Goal: Transaction & Acquisition: Book appointment/travel/reservation

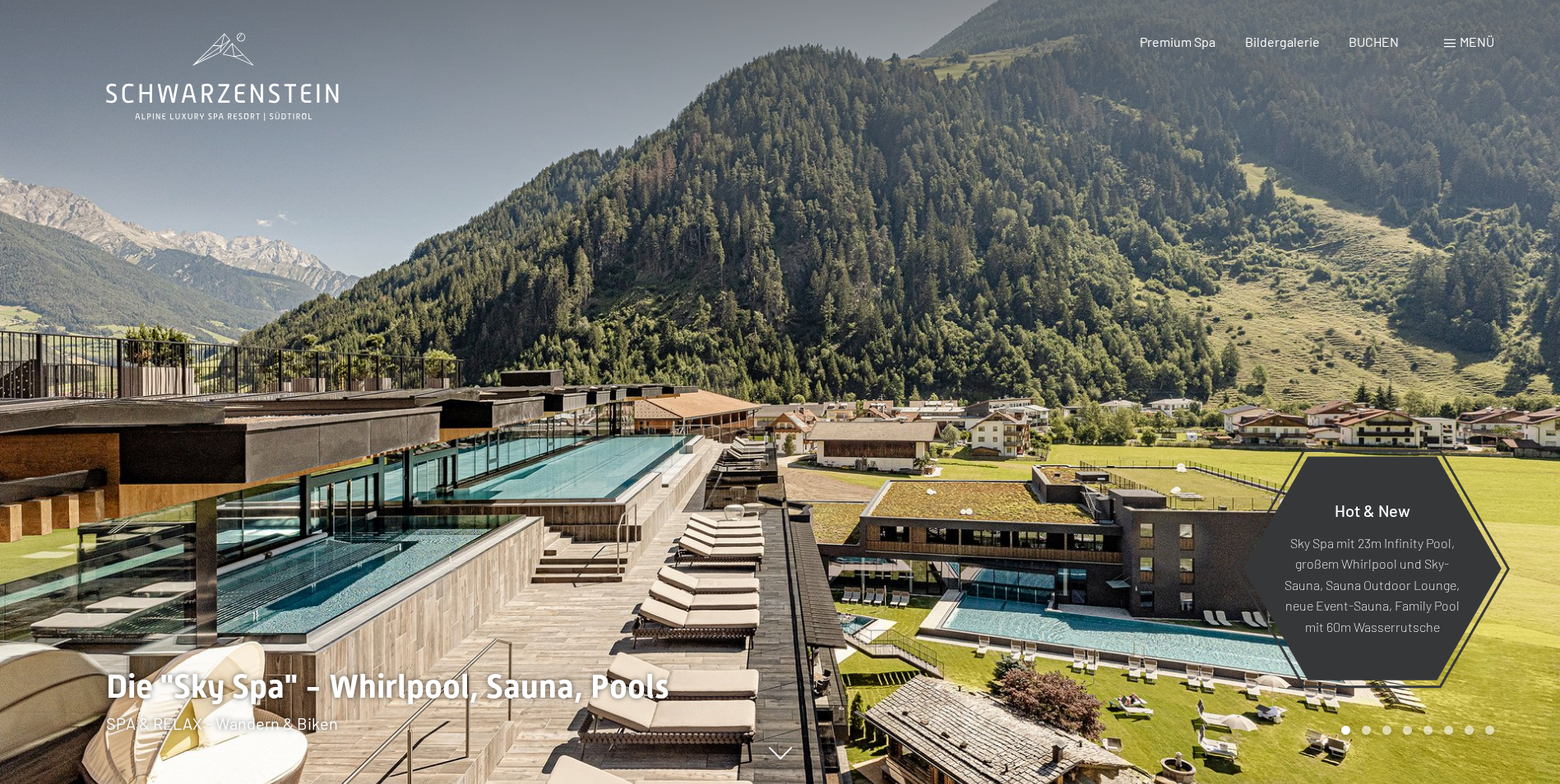
click at [1475, 40] on span "Menü" at bounding box center [1477, 41] width 34 height 16
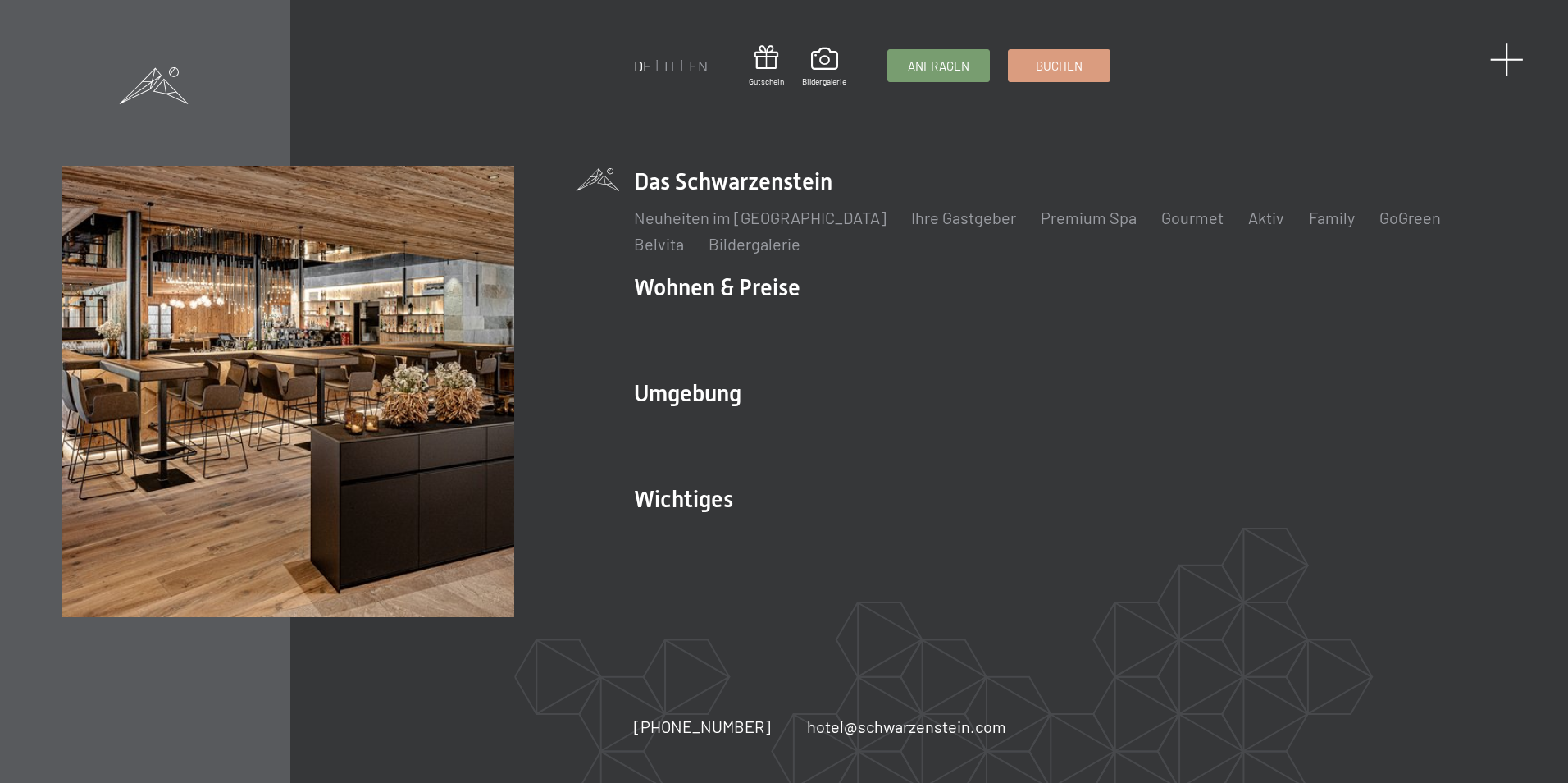
click at [1512, 66] on span at bounding box center [1507, 60] width 33 height 33
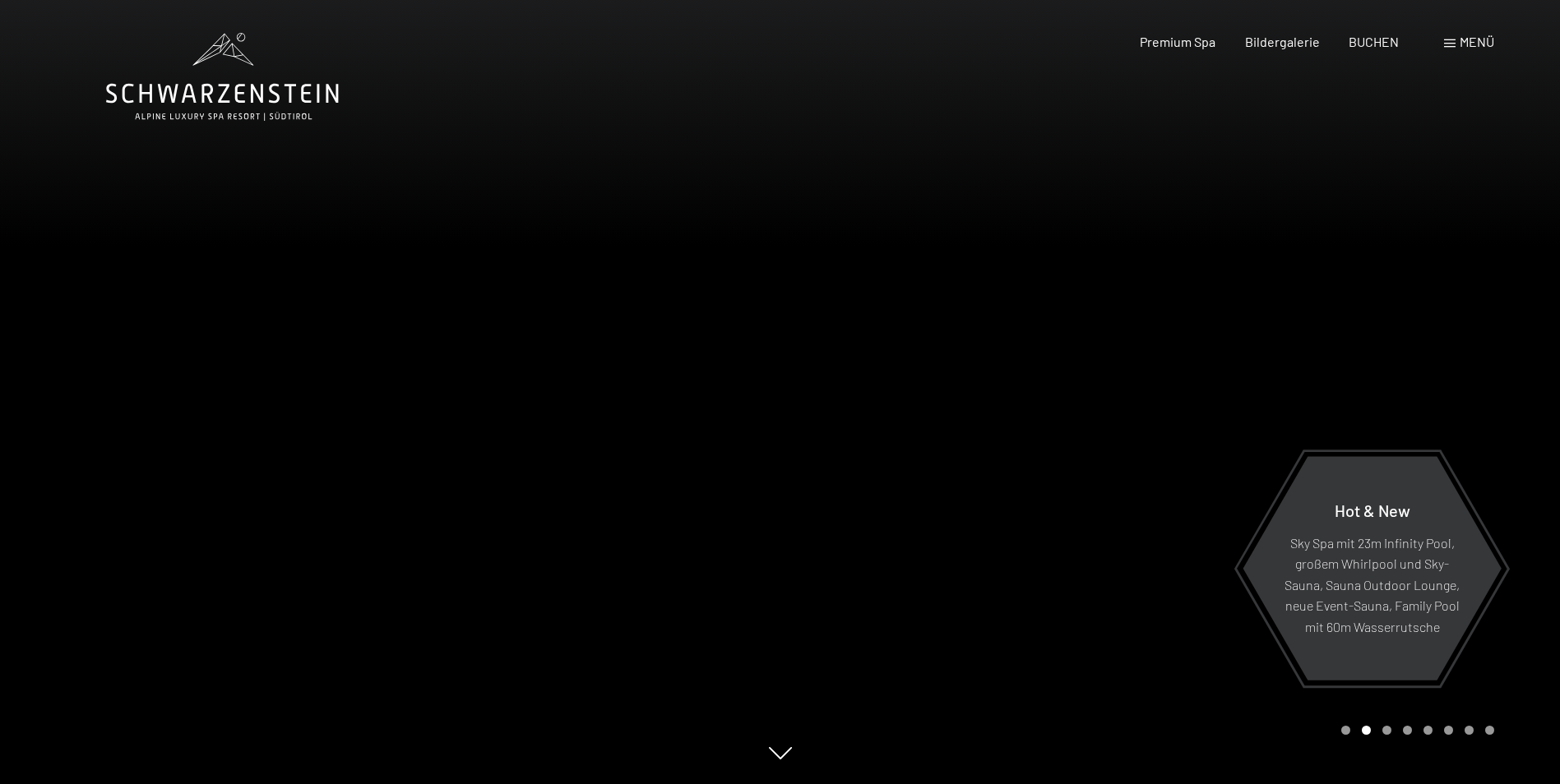
click at [1479, 43] on span "Menü" at bounding box center [1477, 41] width 34 height 16
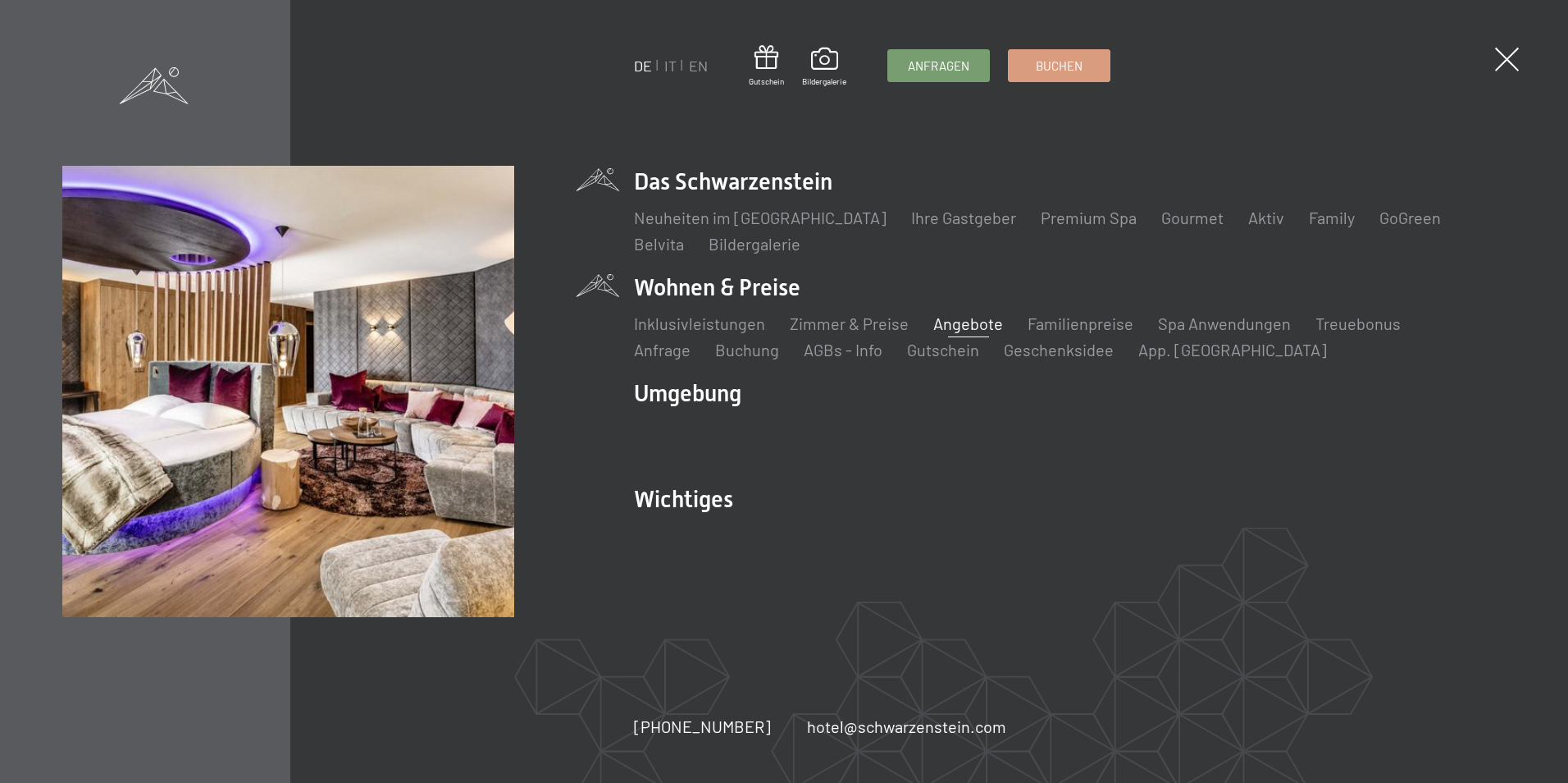
click at [938, 323] on link "Angebote" at bounding box center [968, 323] width 70 height 20
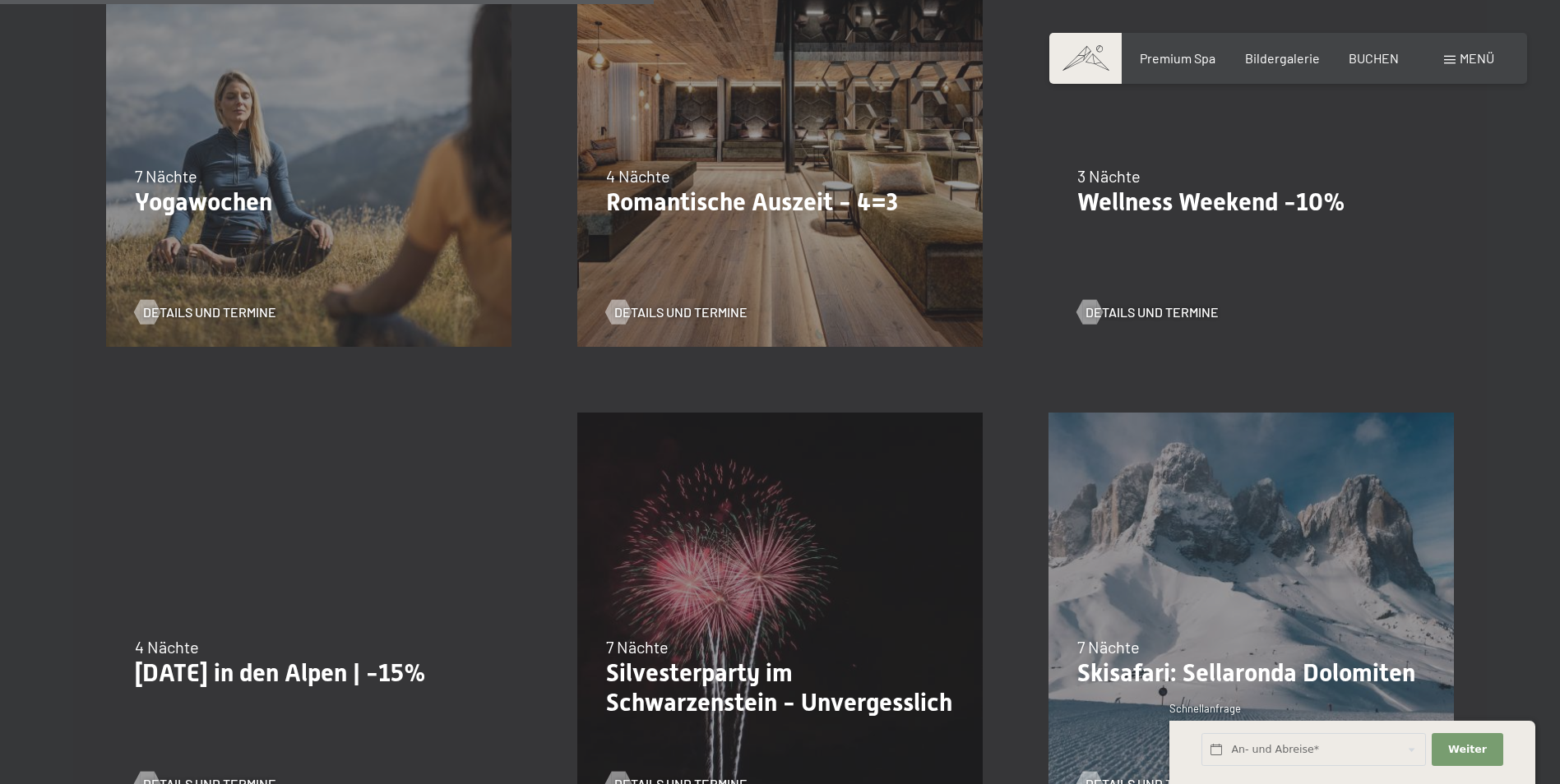
scroll to position [1480, 0]
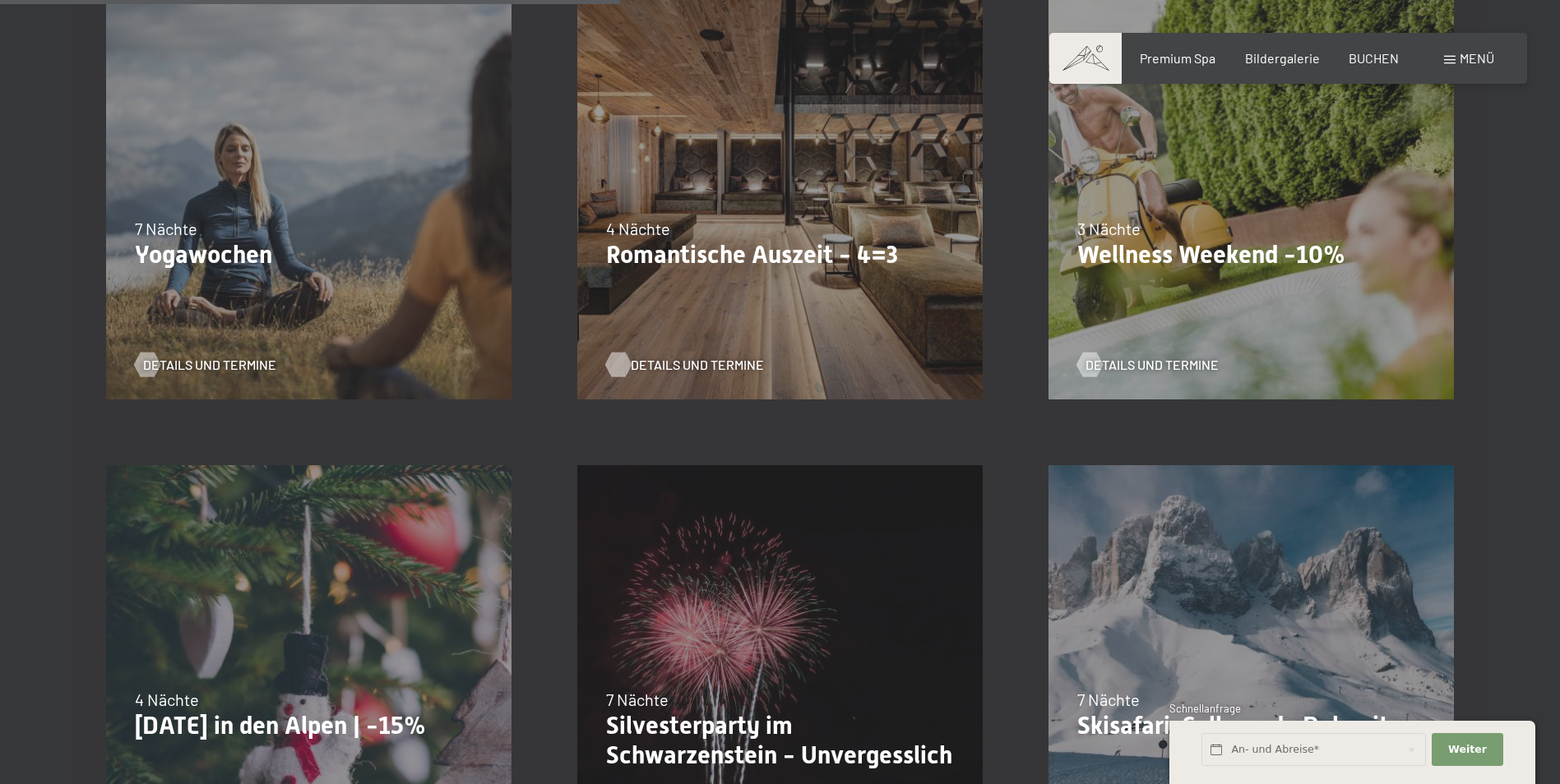
click at [701, 356] on span "Details und Termine" at bounding box center [697, 365] width 134 height 18
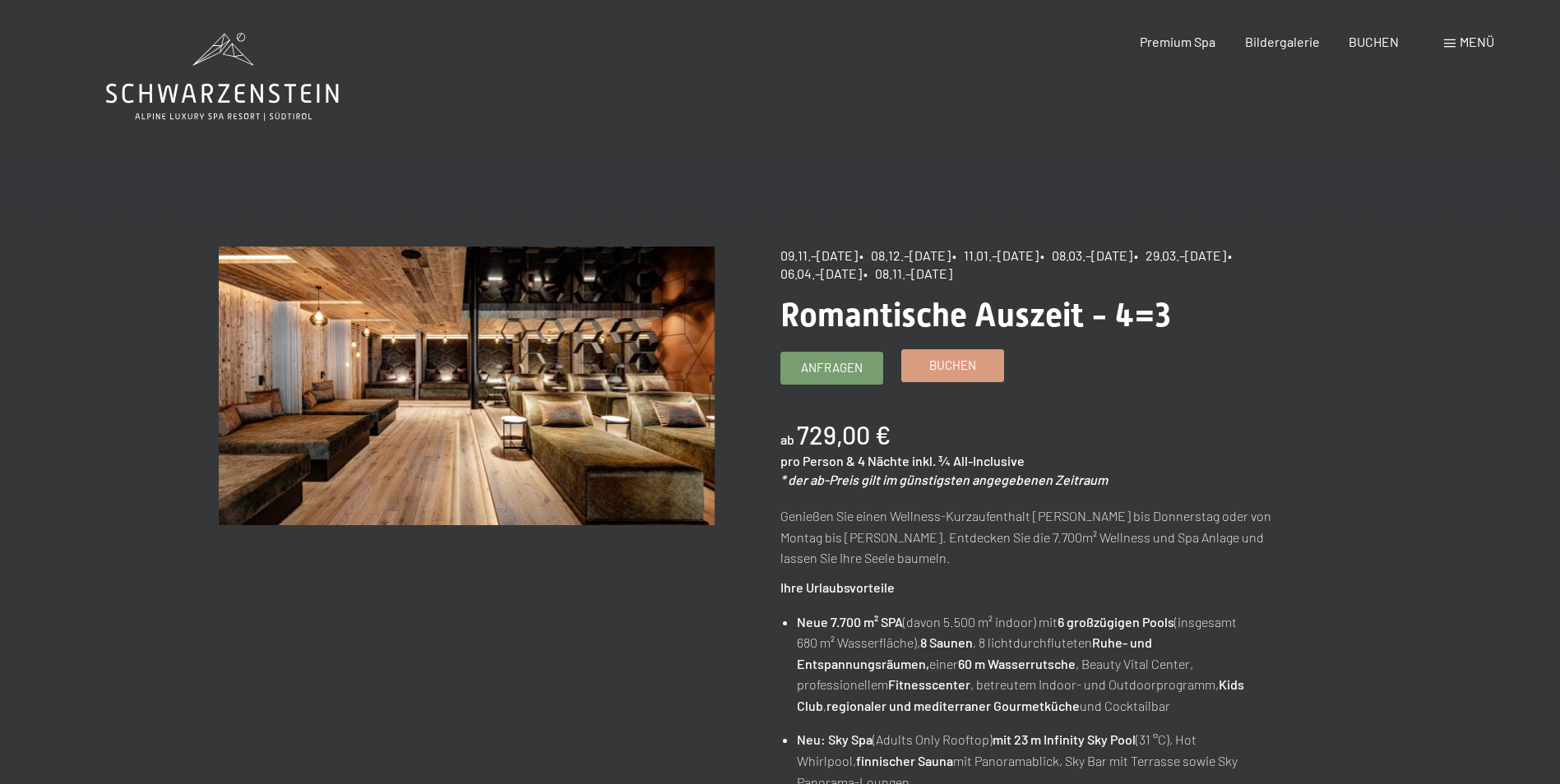
click at [958, 368] on span "Buchen" at bounding box center [952, 365] width 47 height 18
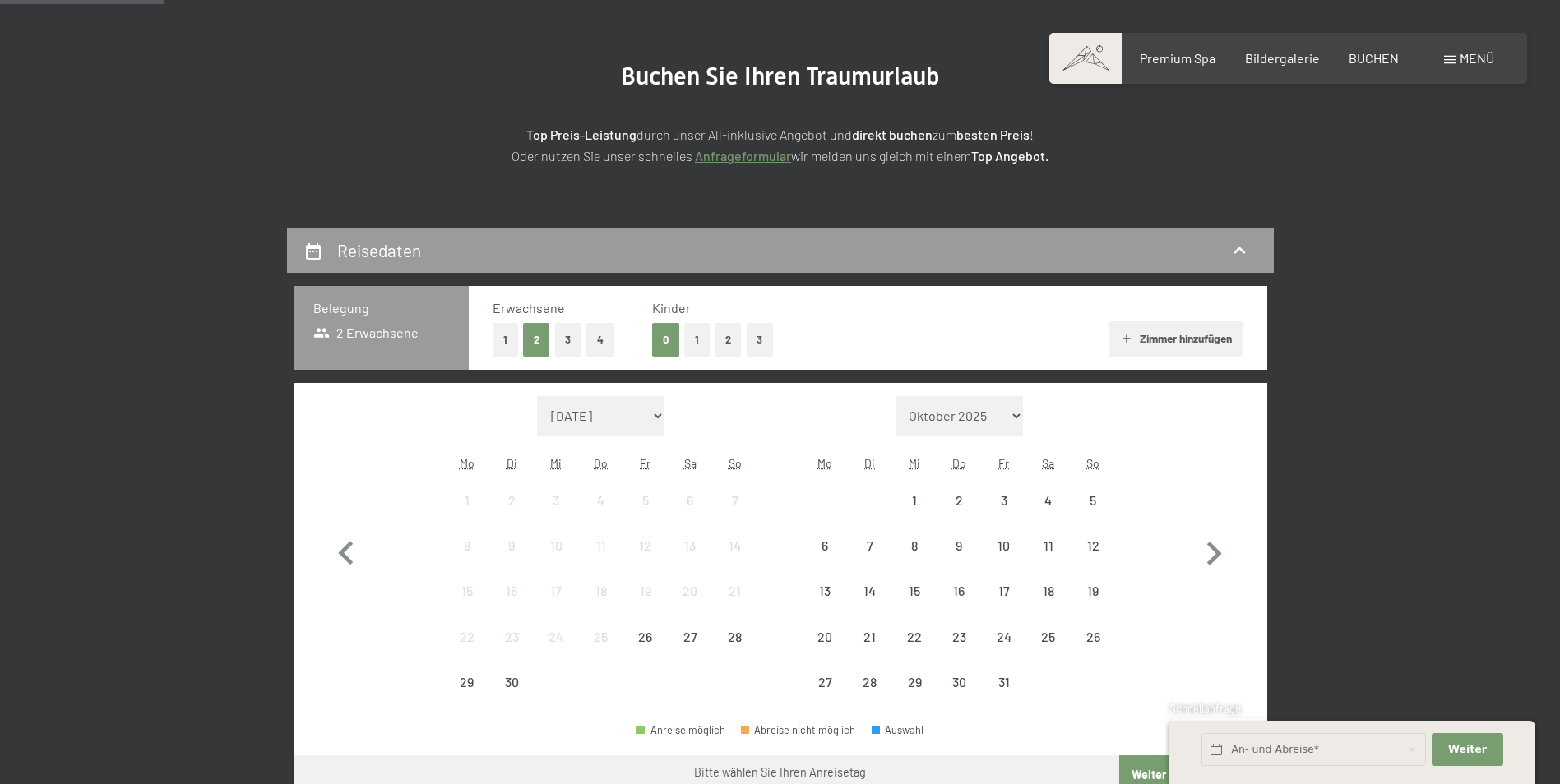
select select "[DATE]"
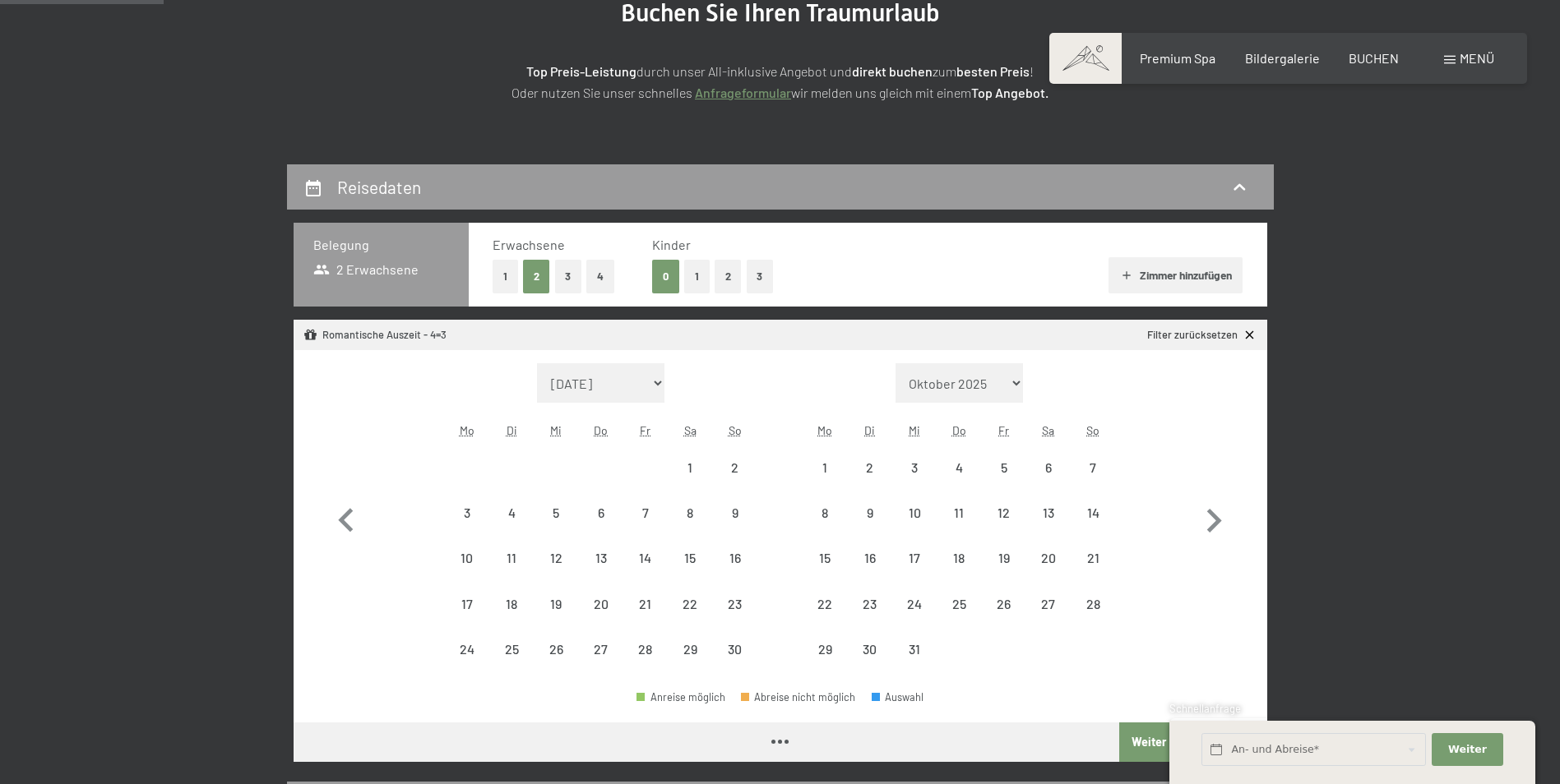
select select "[DATE]"
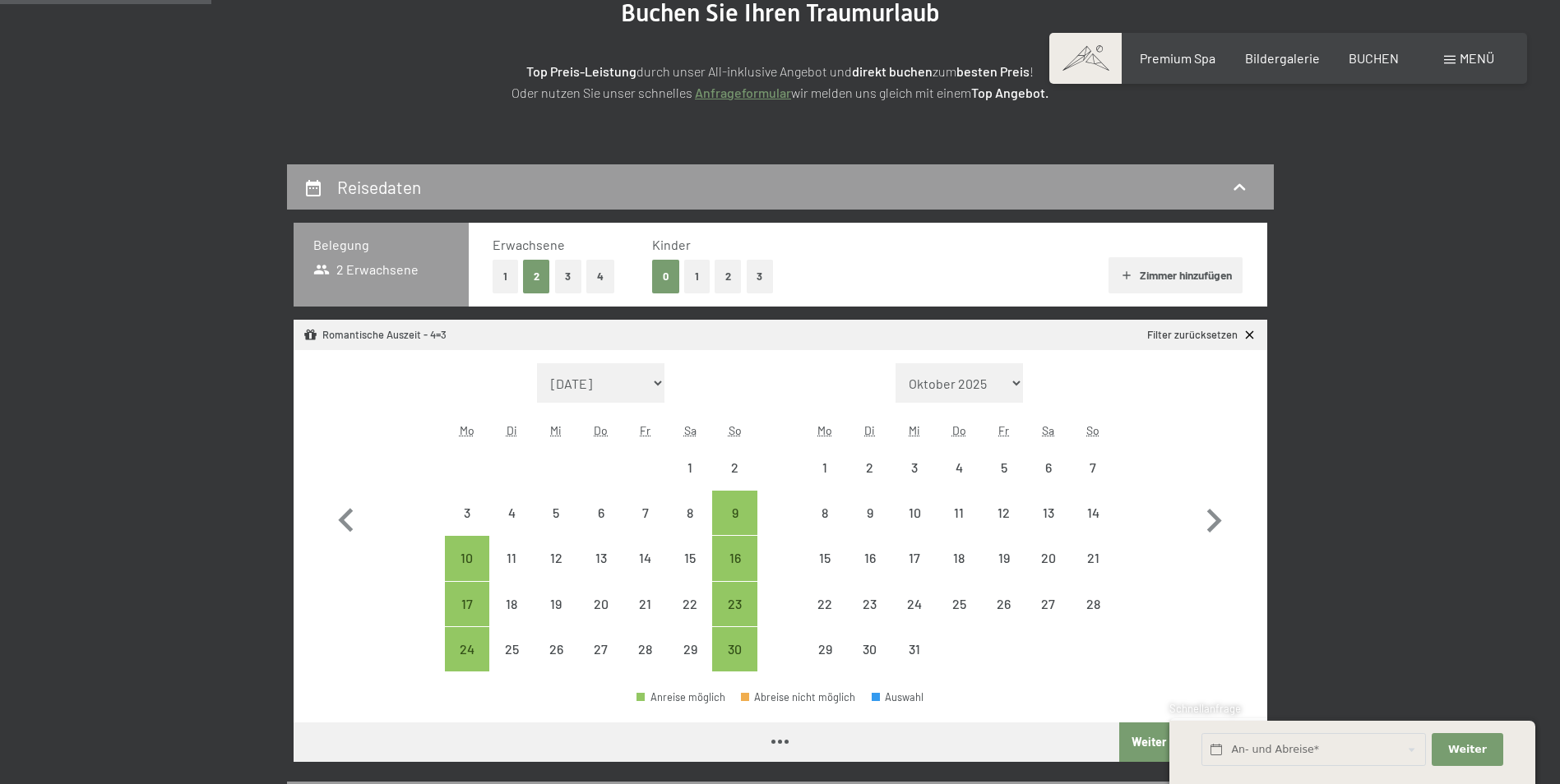
scroll to position [246, 0]
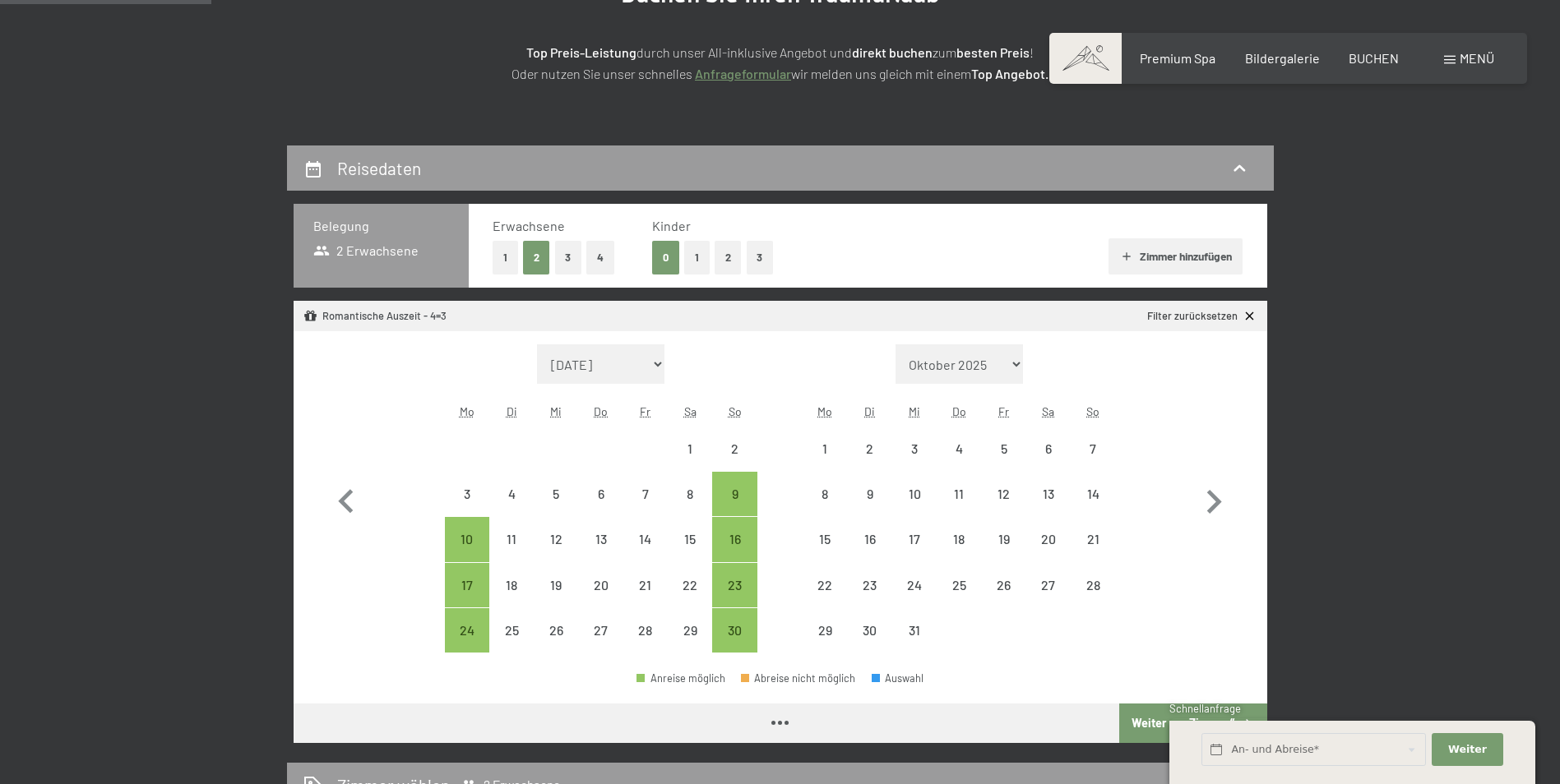
select select "[DATE]"
click at [726, 495] on div "9" at bounding box center [734, 508] width 41 height 41
select select "[DATE]"
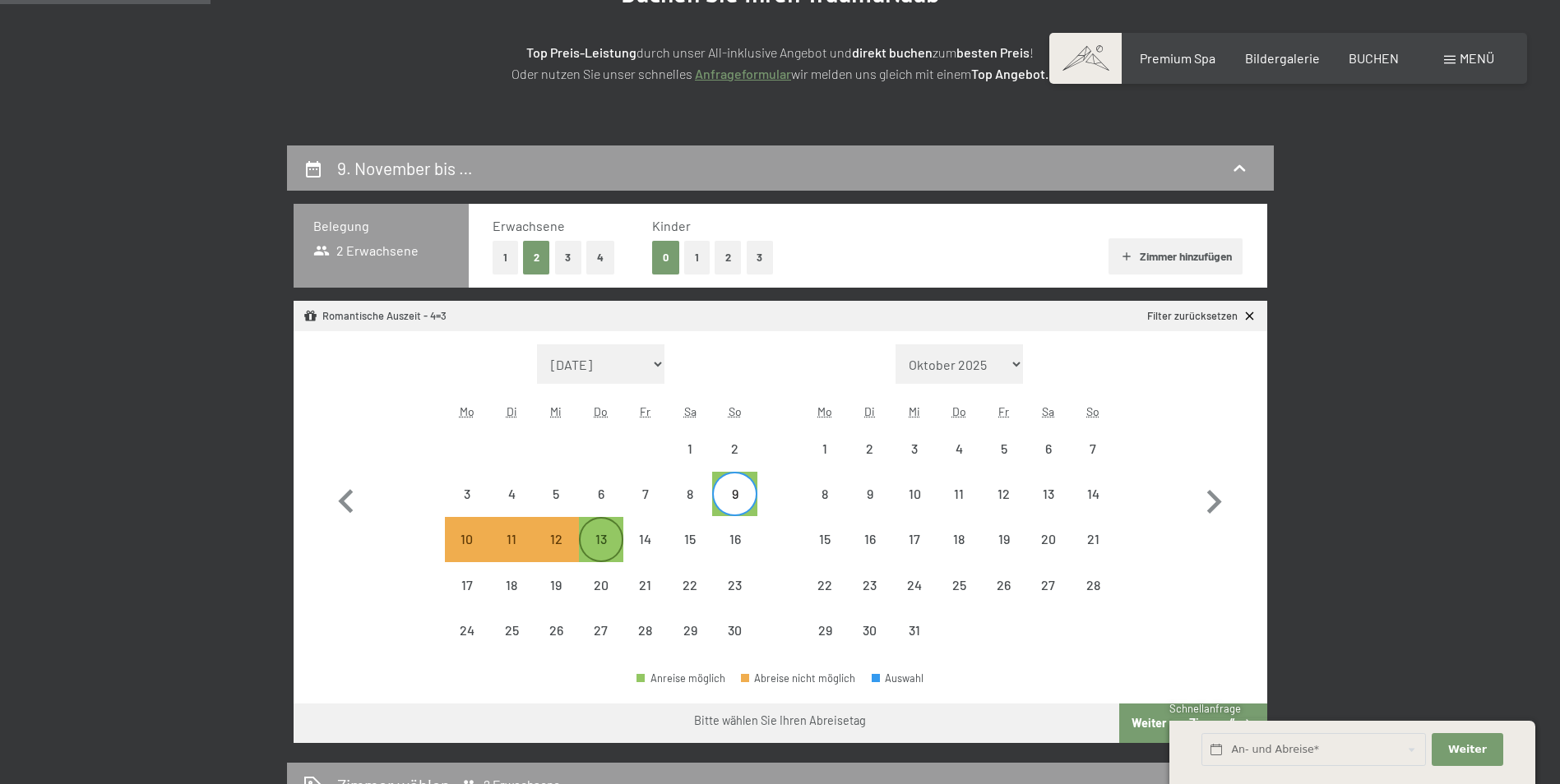
click at [595, 542] on div "13" at bounding box center [601, 553] width 41 height 41
select select "[DATE]"
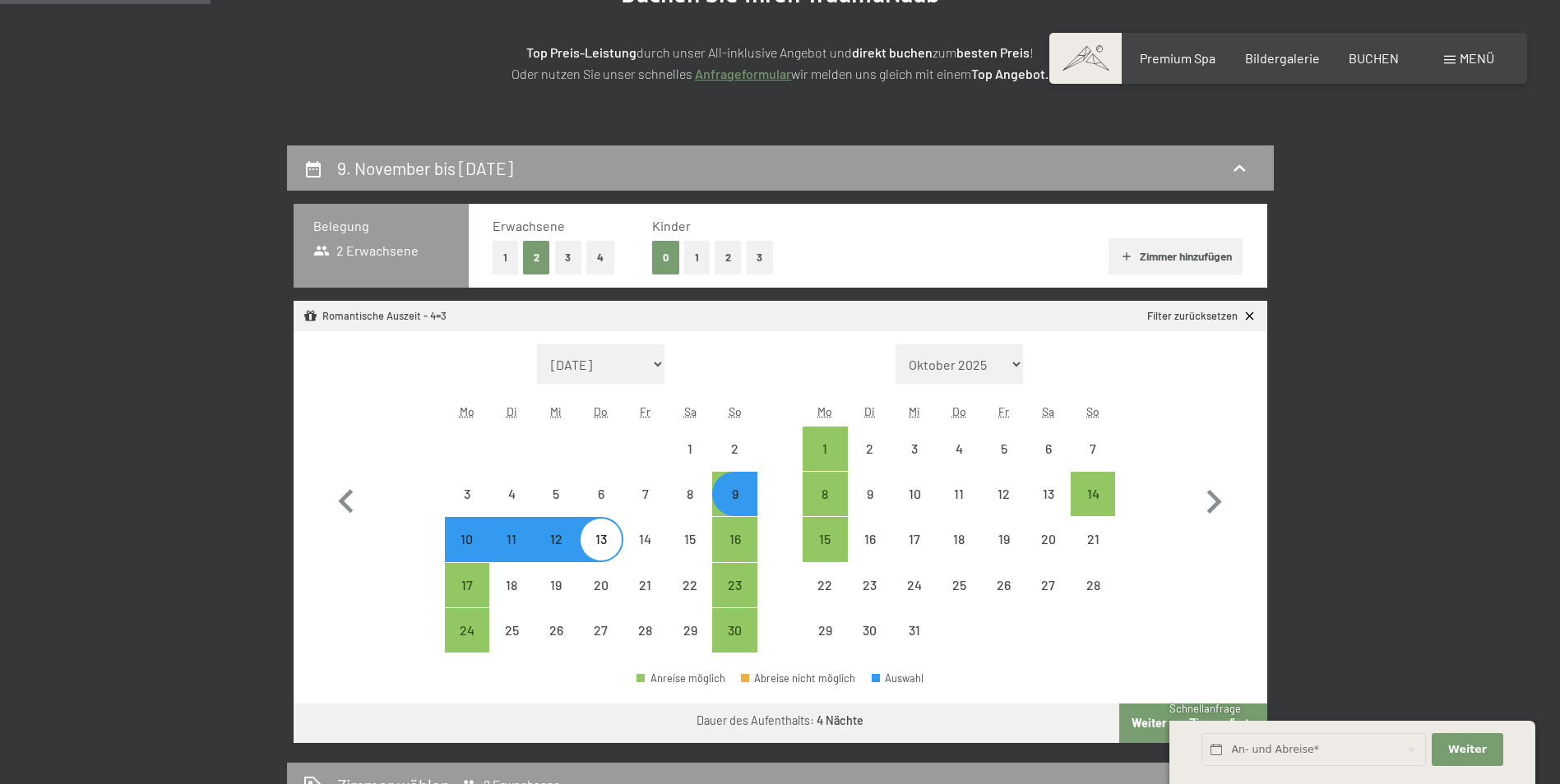
select select "[DATE]"
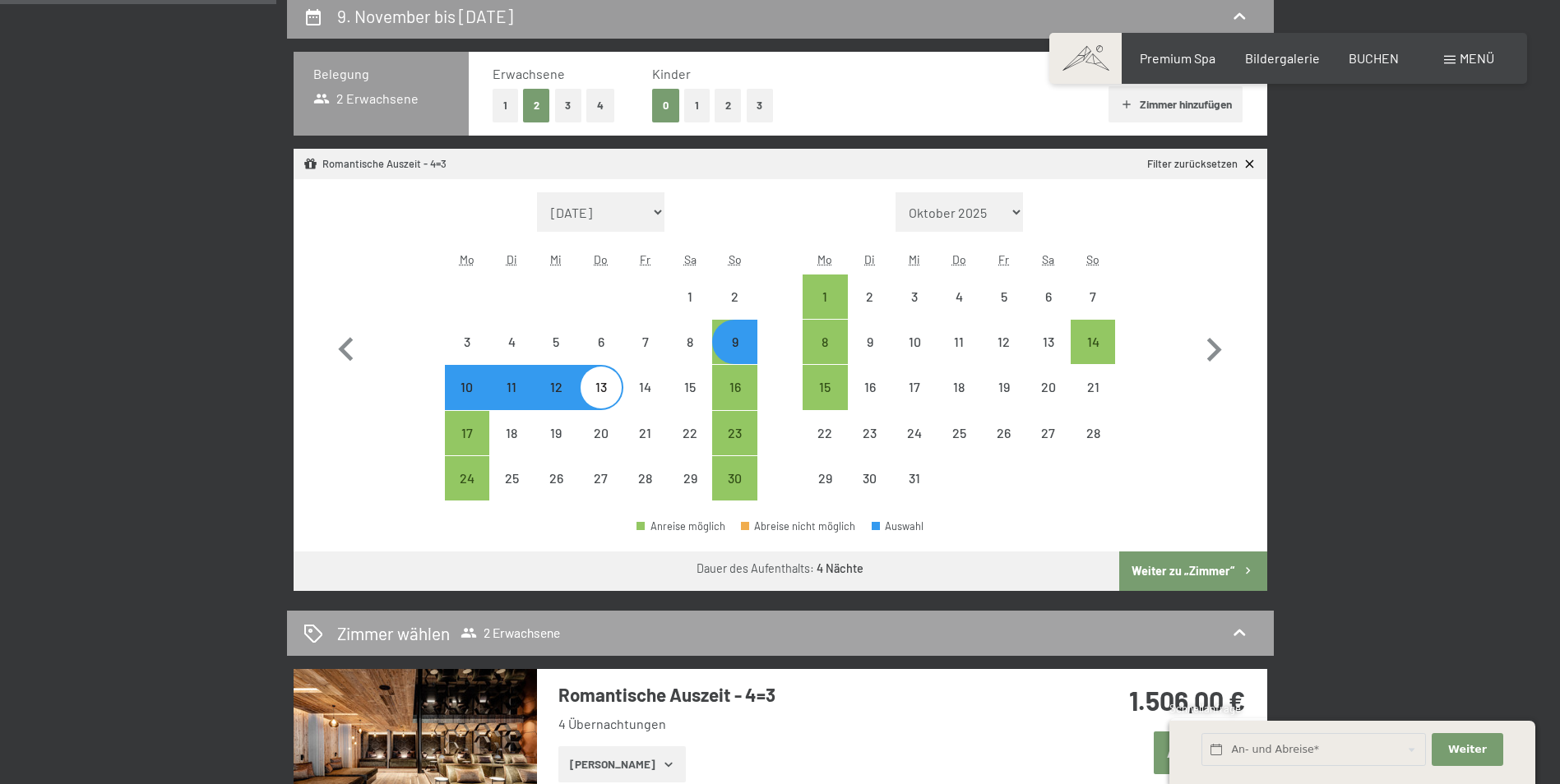
scroll to position [411, 0]
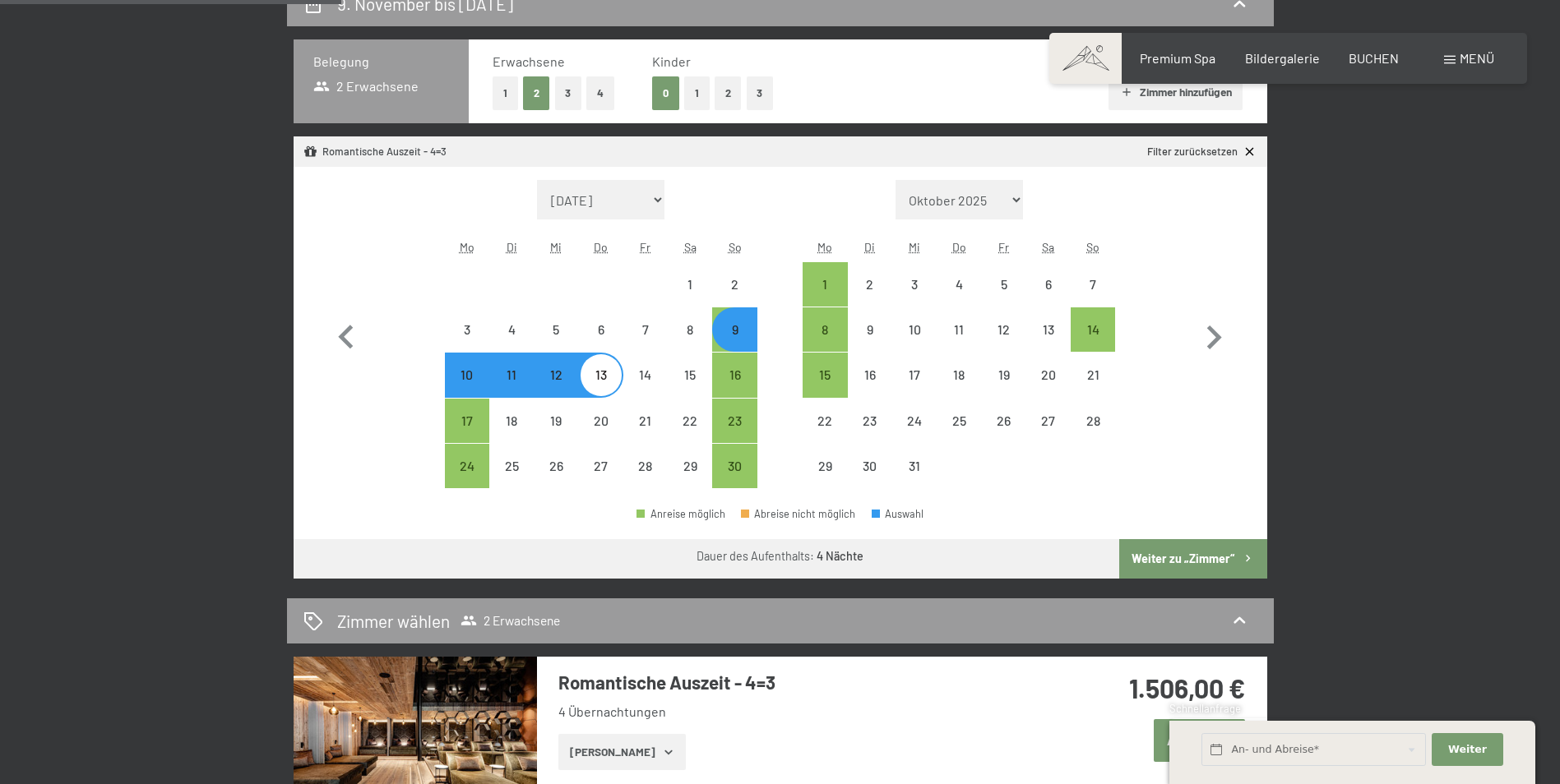
click at [1181, 560] on button "Weiter zu „Zimmer“" at bounding box center [1193, 558] width 147 height 39
select select "[DATE]"
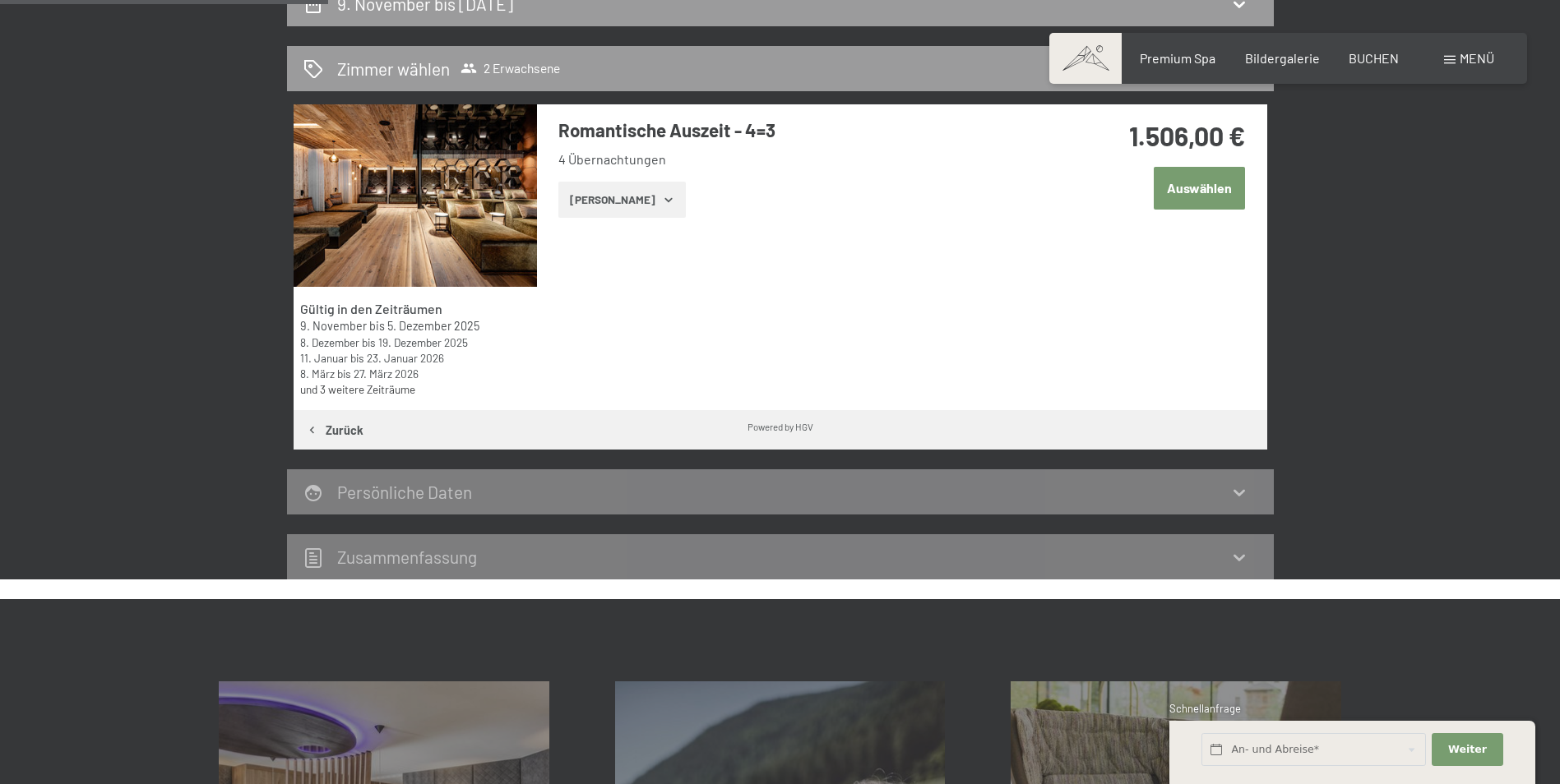
scroll to position [392, 0]
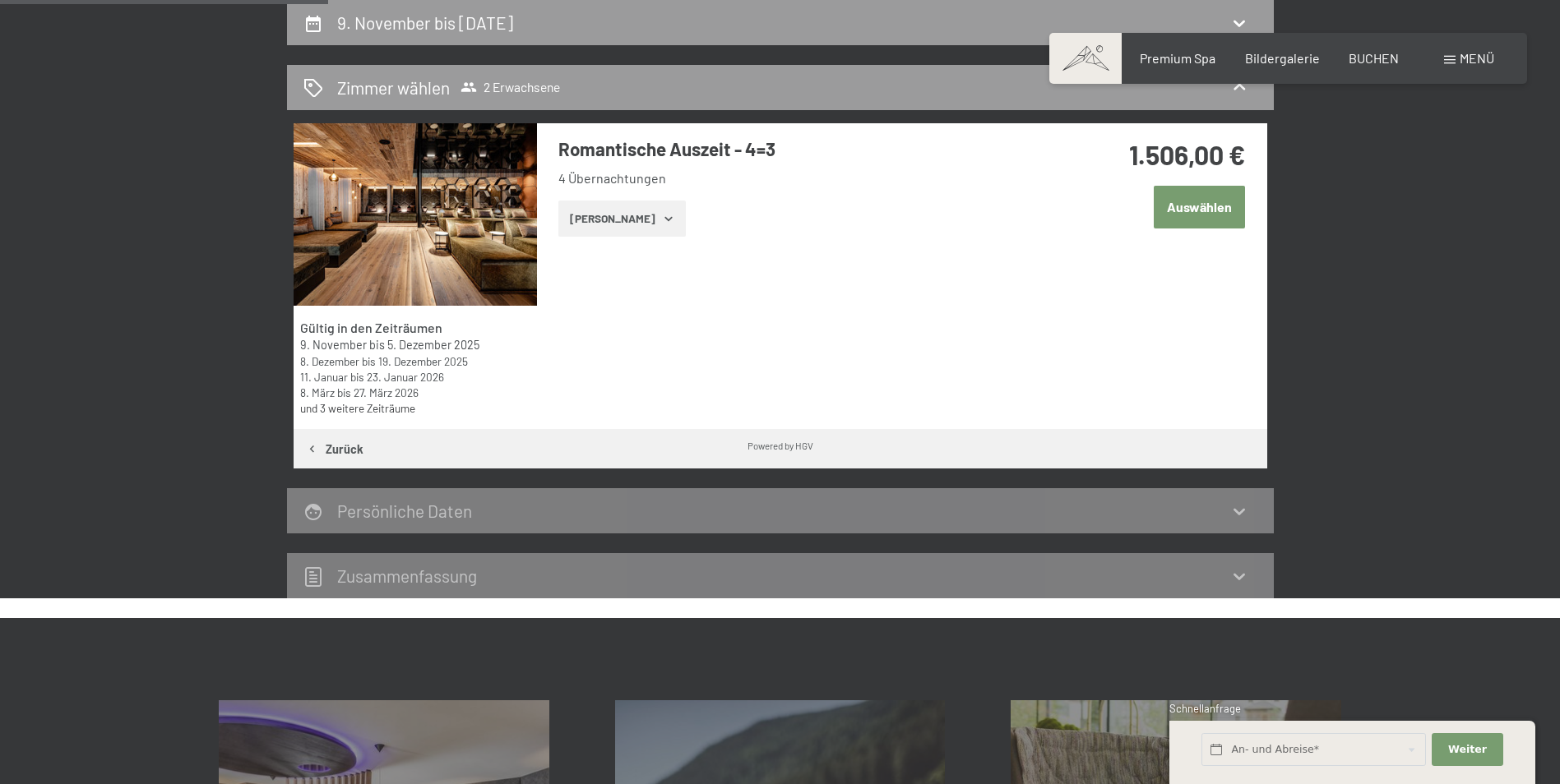
click at [635, 215] on button "[PERSON_NAME]" at bounding box center [622, 218] width 128 height 36
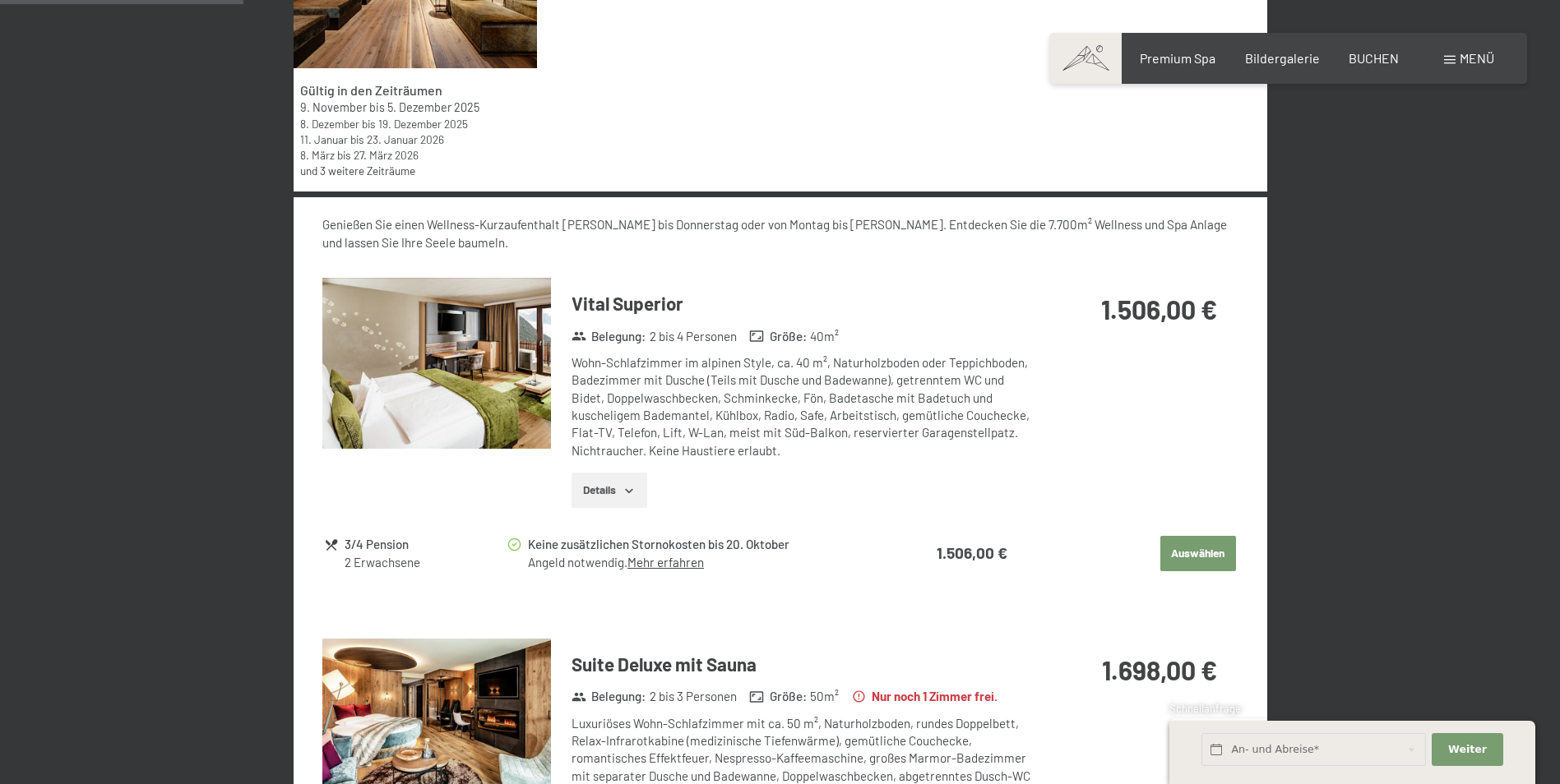
scroll to position [639, 0]
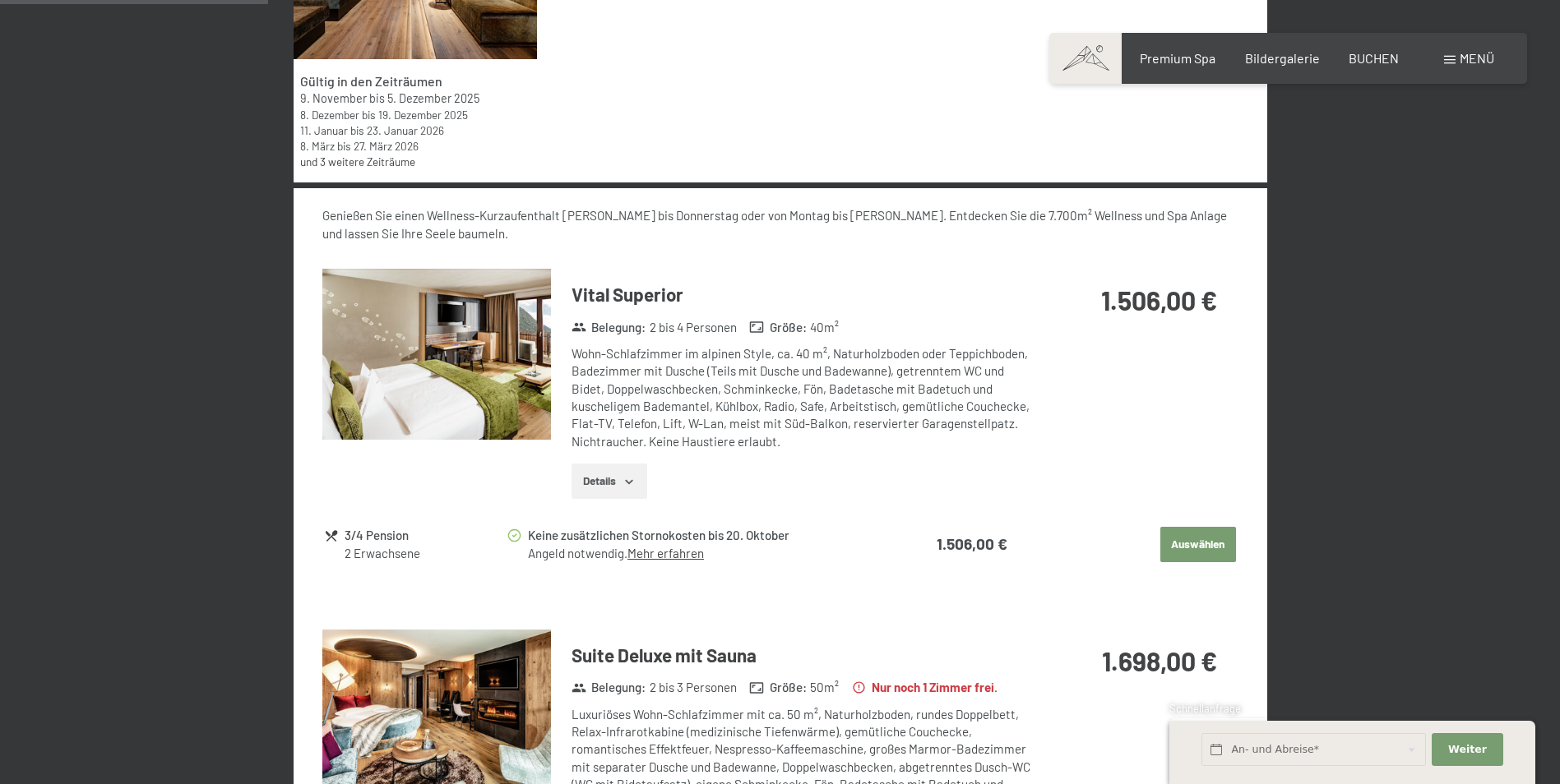
click at [608, 481] on button "Details" at bounding box center [609, 481] width 75 height 36
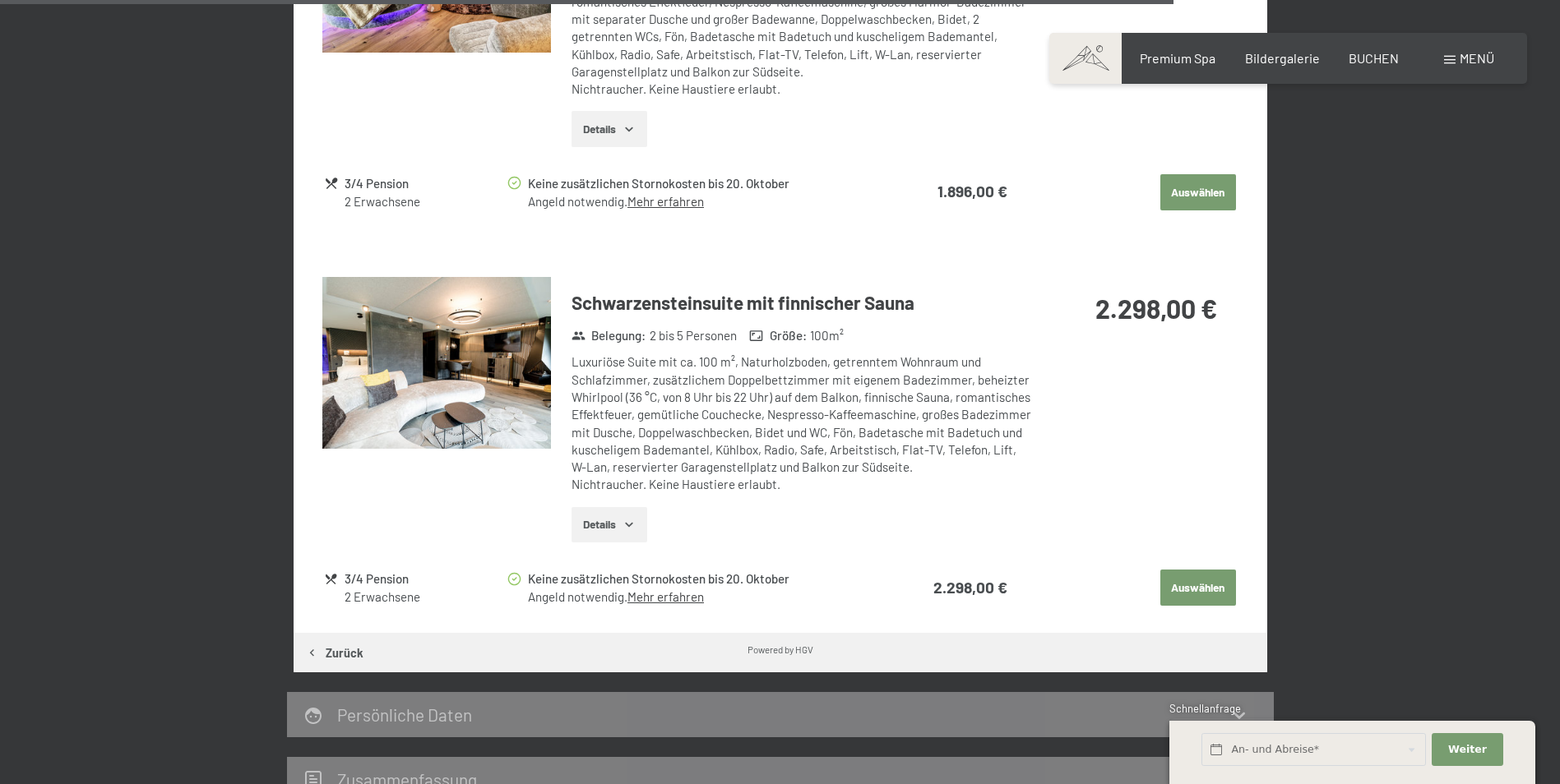
scroll to position [2529, 0]
